Goal: Transaction & Acquisition: Purchase product/service

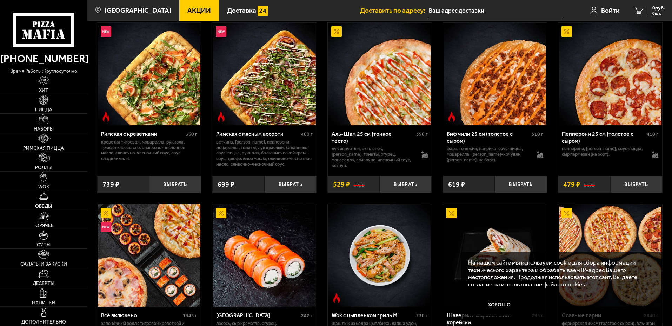
scroll to position [211, 0]
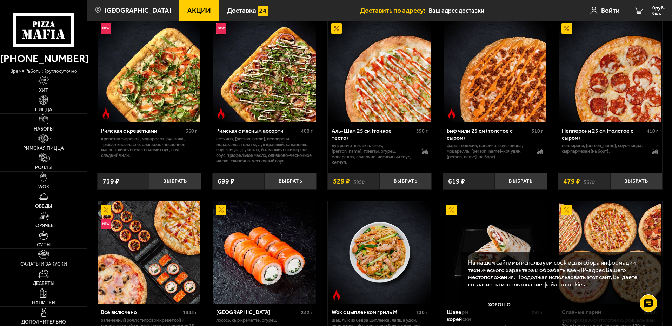
click at [53, 130] on span "Наборы" at bounding box center [44, 129] width 20 height 5
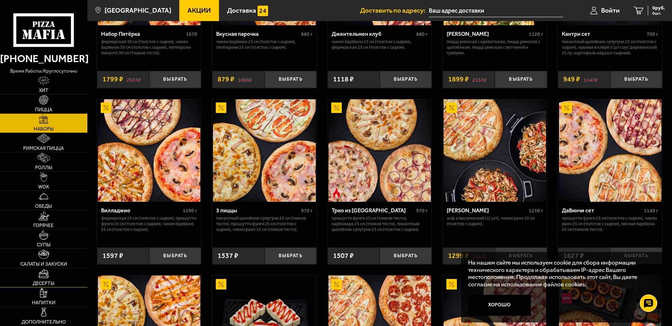
scroll to position [211, 0]
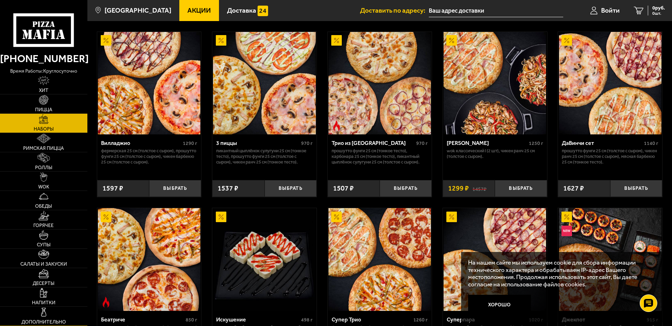
click at [41, 312] on img at bounding box center [43, 311] width 9 height 9
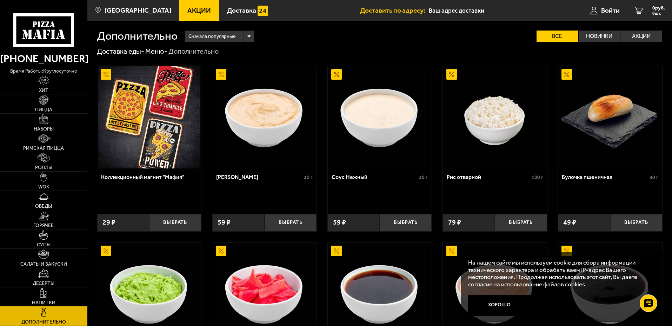
click at [43, 293] on img at bounding box center [43, 292] width 7 height 9
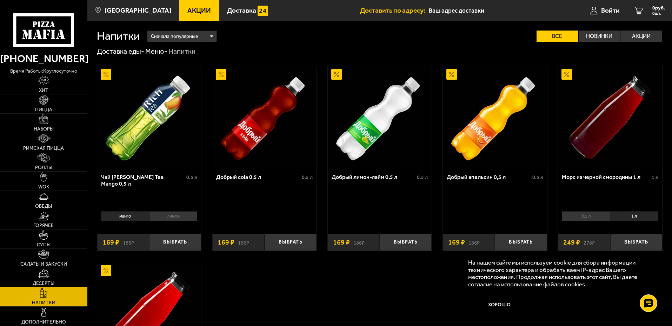
click at [50, 276] on link "Десерты" at bounding box center [43, 277] width 87 height 19
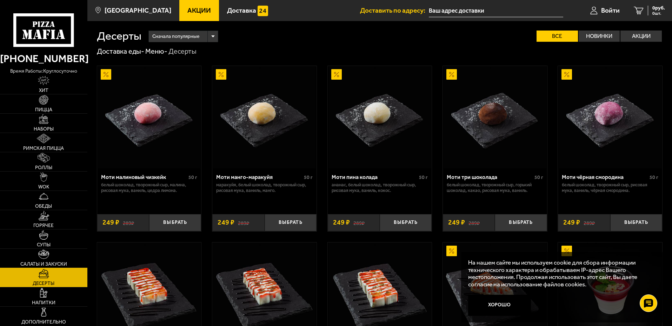
click at [54, 260] on link "Салаты и закуски" at bounding box center [43, 258] width 87 height 19
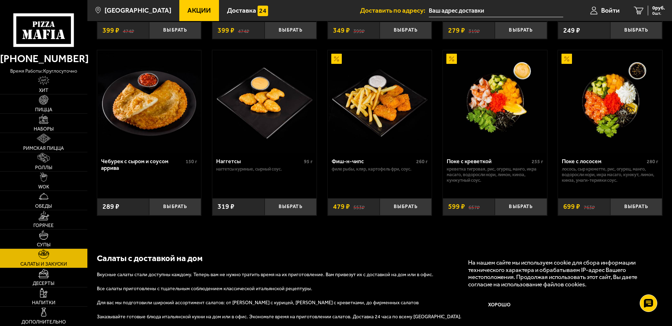
scroll to position [463, 0]
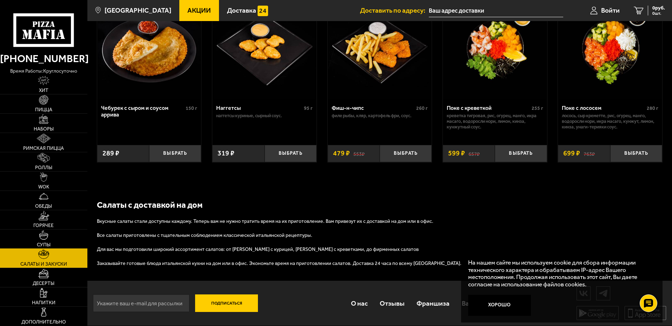
click at [55, 238] on link "Супы" at bounding box center [43, 238] width 87 height 19
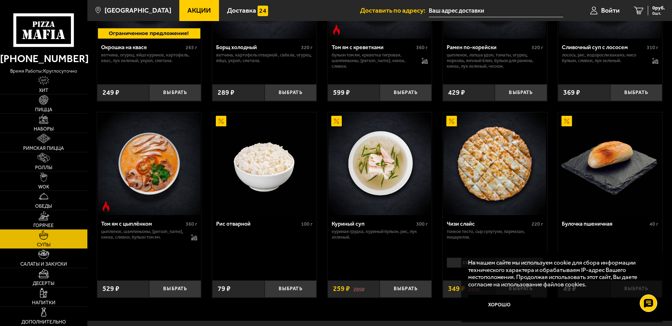
scroll to position [35, 0]
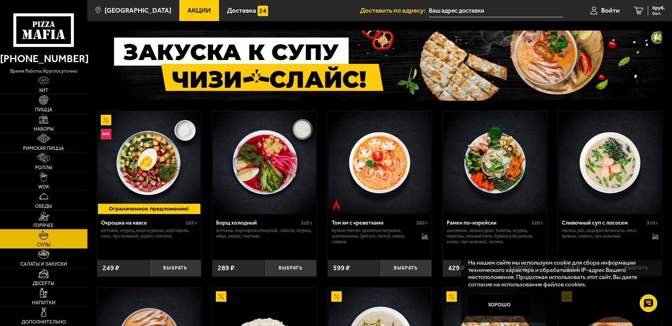
click at [65, 227] on link "Горячее" at bounding box center [43, 219] width 87 height 19
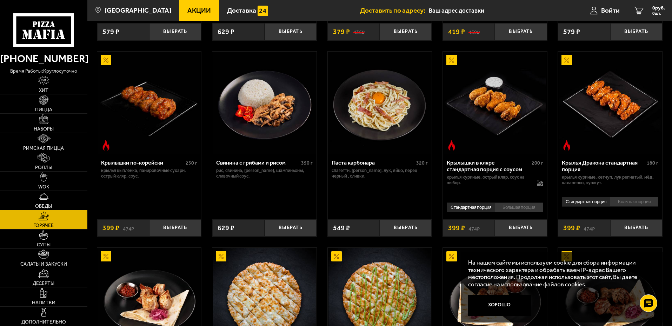
scroll to position [316, 0]
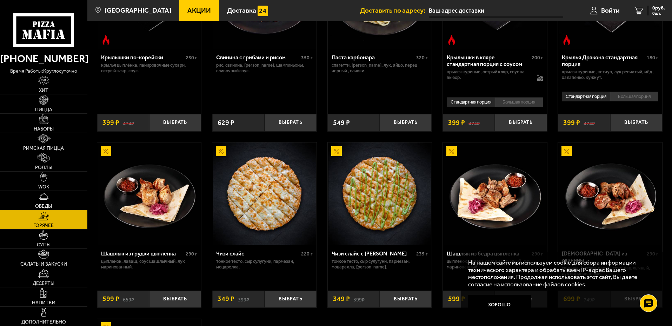
click at [58, 193] on link "Обеды" at bounding box center [43, 200] width 87 height 19
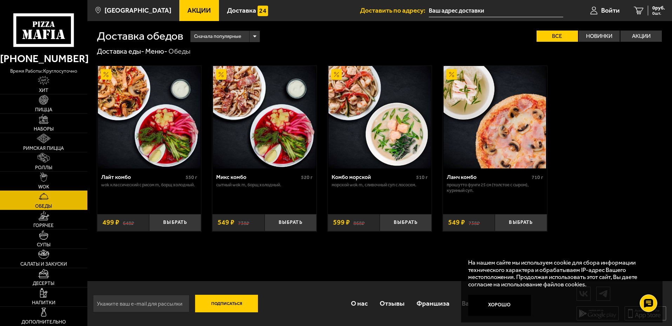
click at [59, 177] on link "WOK" at bounding box center [43, 181] width 87 height 19
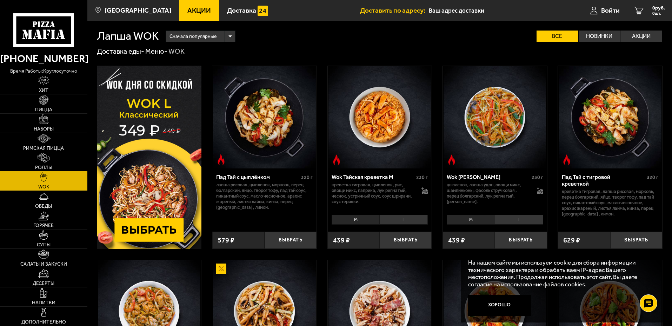
click at [64, 163] on link "Роллы" at bounding box center [43, 161] width 87 height 19
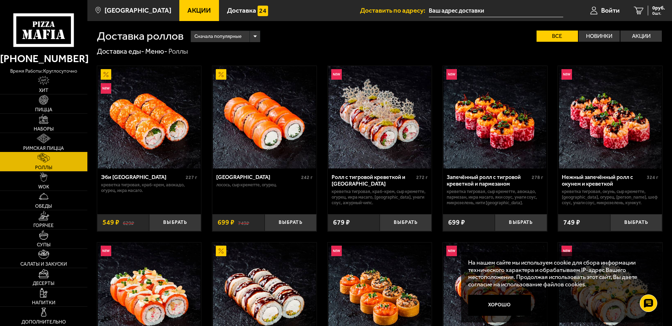
click at [67, 142] on link "Римская пицца" at bounding box center [43, 142] width 87 height 19
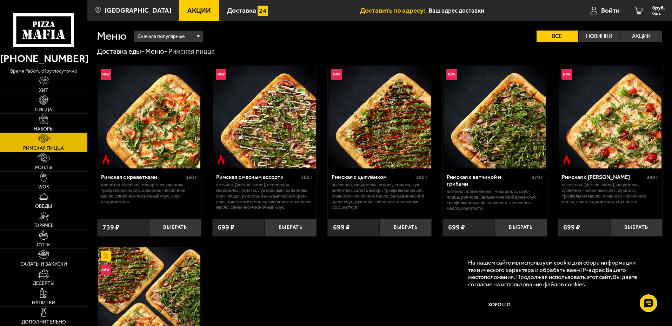
click at [71, 120] on link "Наборы" at bounding box center [43, 123] width 87 height 19
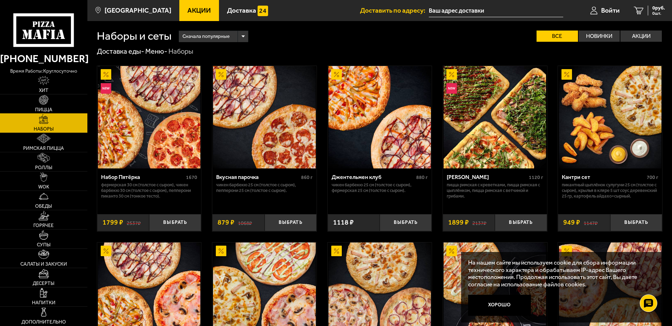
click at [70, 106] on link "Пицца" at bounding box center [43, 103] width 87 height 19
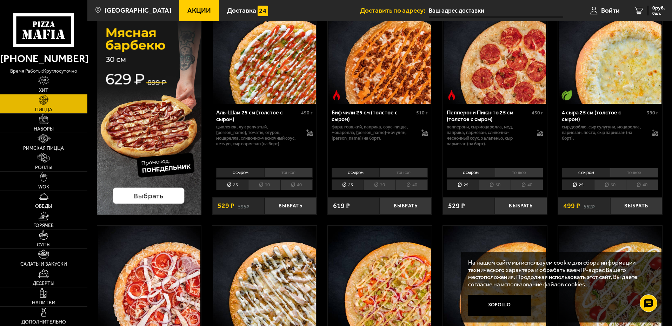
scroll to position [105, 0]
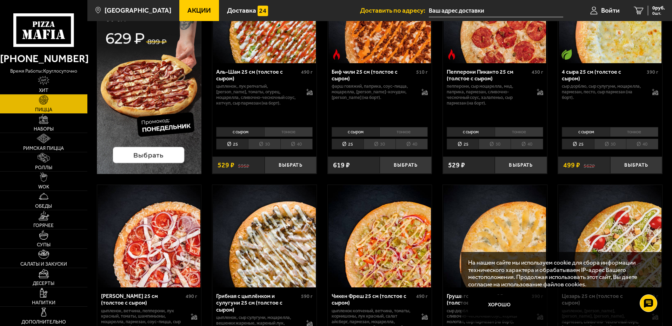
click at [267, 142] on li "30" at bounding box center [264, 144] width 32 height 11
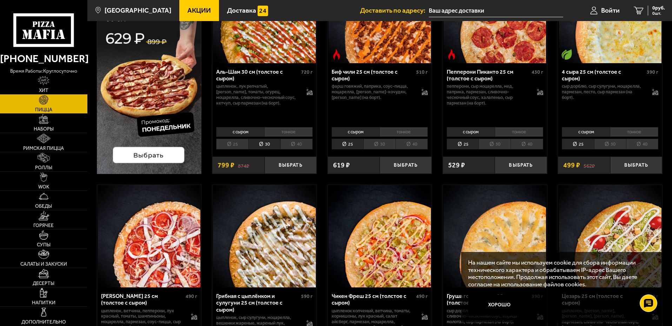
click at [290, 142] on li "40" at bounding box center [296, 144] width 32 height 11
click at [235, 142] on li "25" at bounding box center [232, 144] width 32 height 11
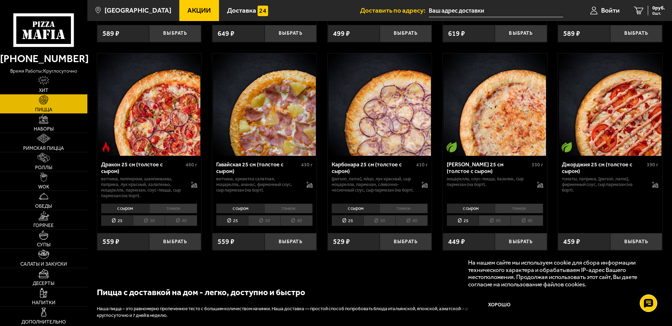
scroll to position [1228, 0]
